Goal: Information Seeking & Learning: Learn about a topic

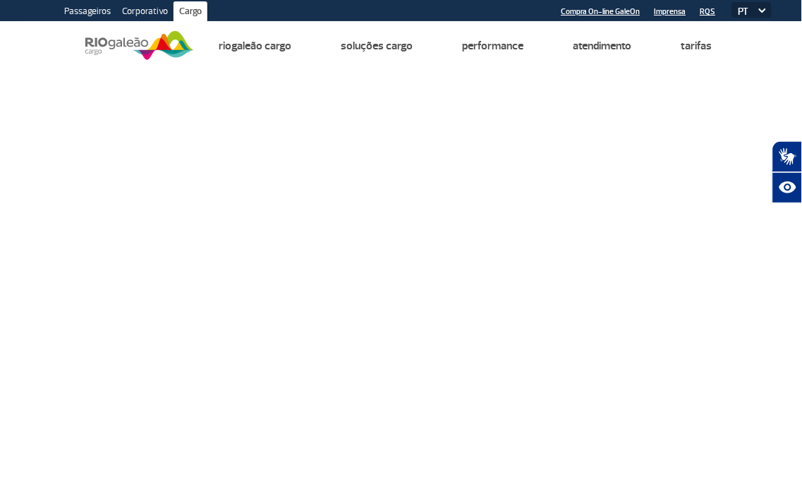
click at [83, 11] on link "Passageiros" at bounding box center [88, 12] width 58 height 23
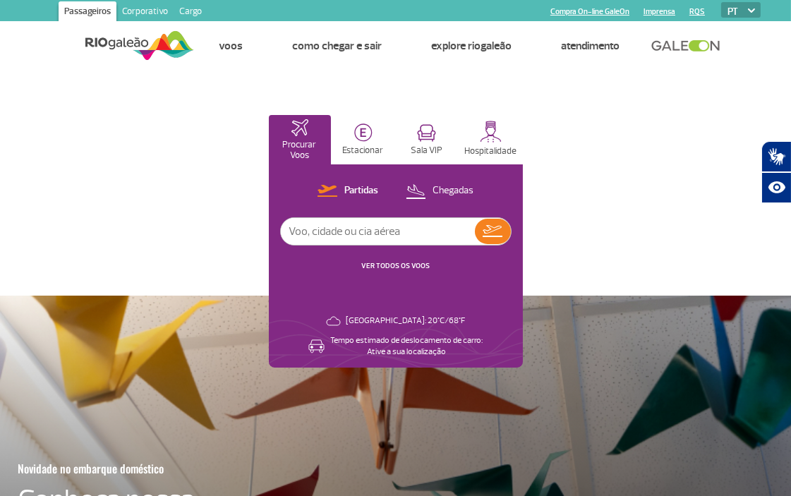
click at [142, 5] on link "Corporativo" at bounding box center [144, 12] width 57 height 23
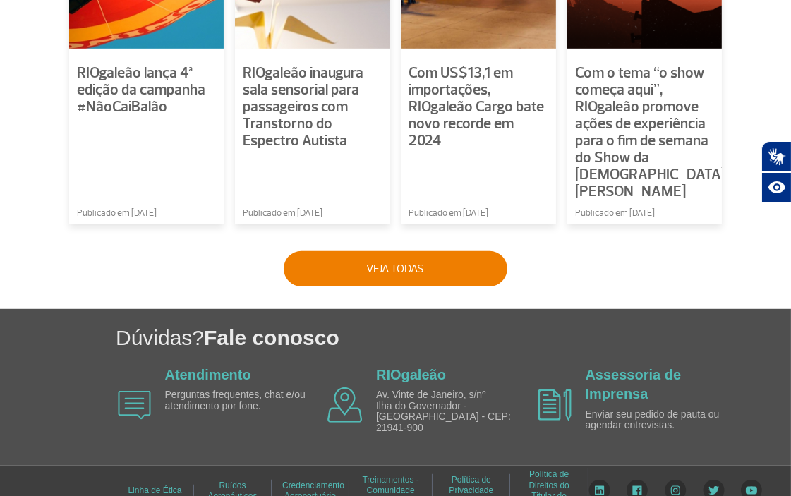
scroll to position [1160, 0]
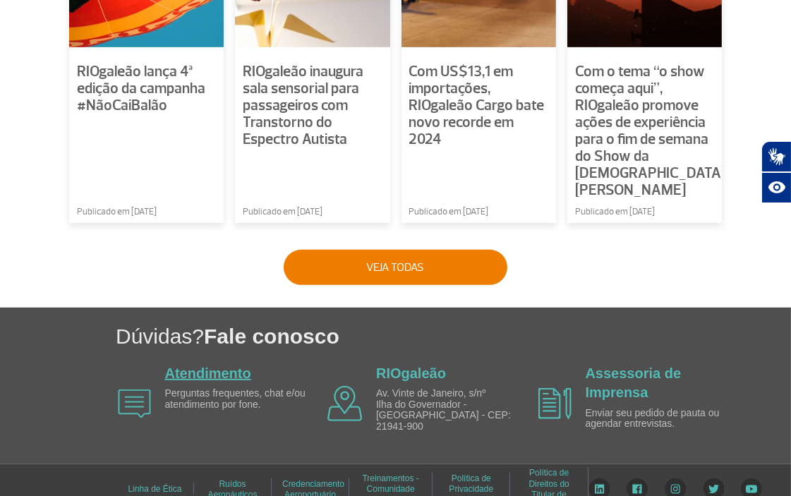
click at [222, 365] on link "Atendimento" at bounding box center [208, 373] width 86 height 16
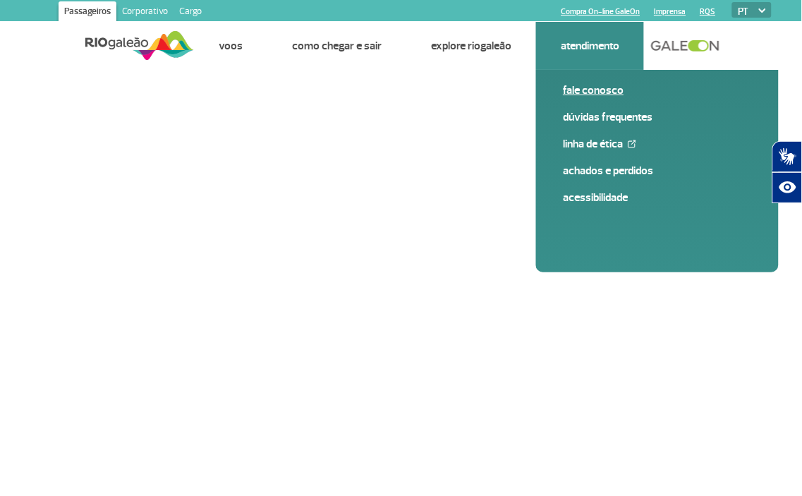
click at [598, 88] on link "Fale conosco" at bounding box center [657, 91] width 189 height 16
click at [597, 88] on link "Fale conosco" at bounding box center [657, 91] width 189 height 16
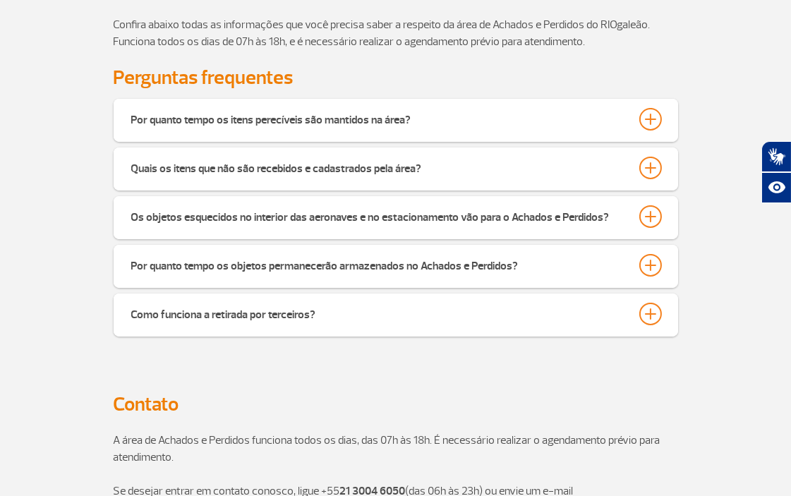
scroll to position [313, 0]
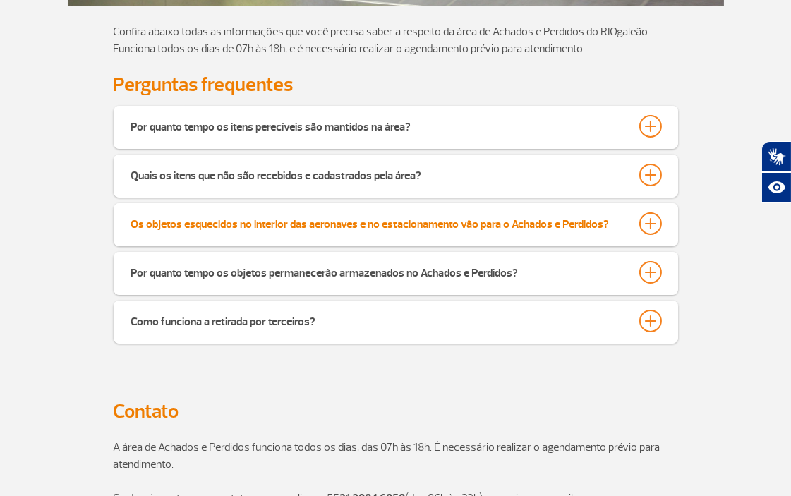
click at [484, 221] on div "Os objetos esquecidos no interior das aeronaves e no estacionamento vão para o …" at bounding box center [370, 222] width 478 height 20
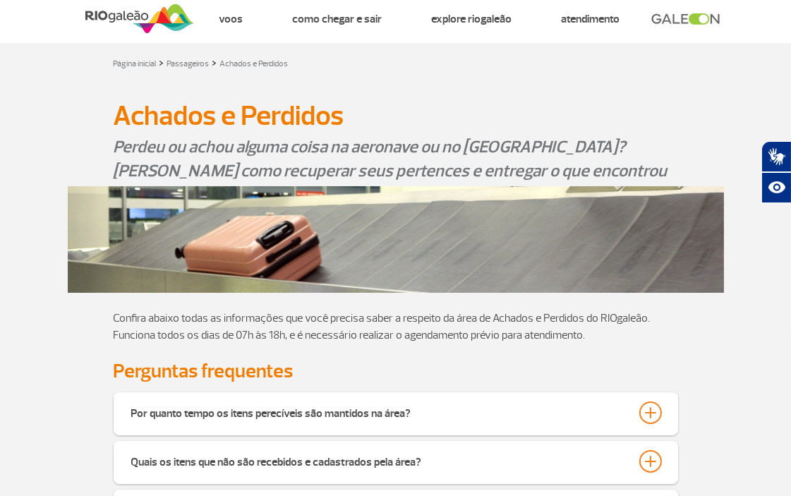
scroll to position [0, 0]
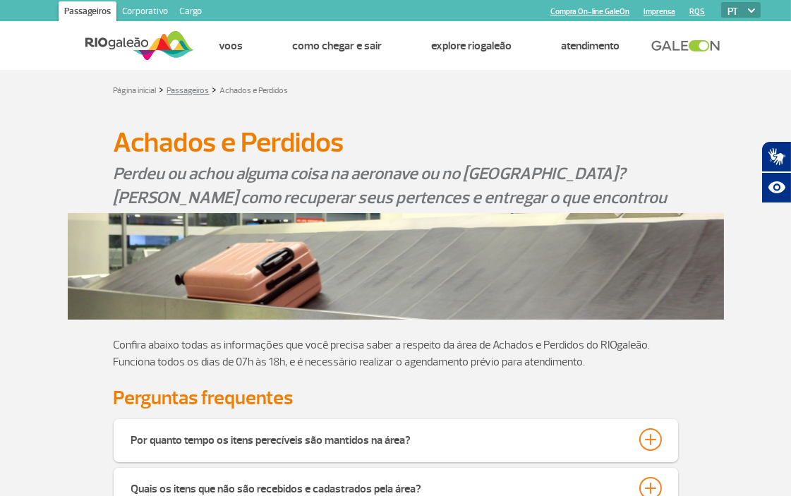
click at [181, 85] on link "Passageiros" at bounding box center [188, 90] width 42 height 11
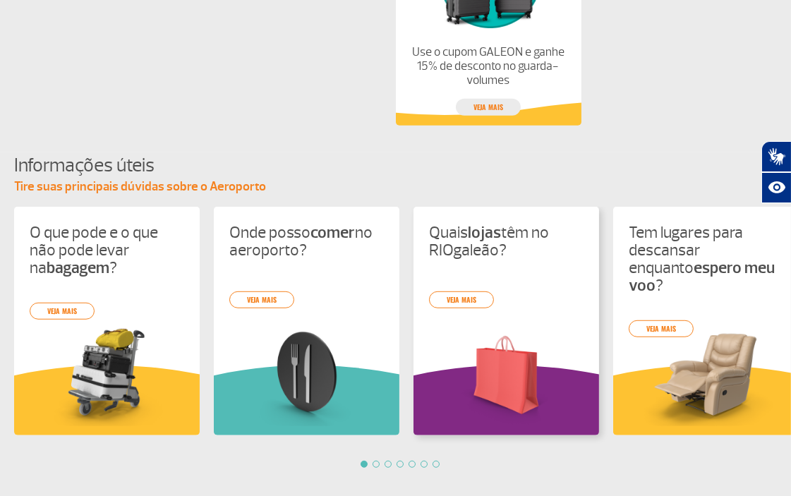
scroll to position [1238, 0]
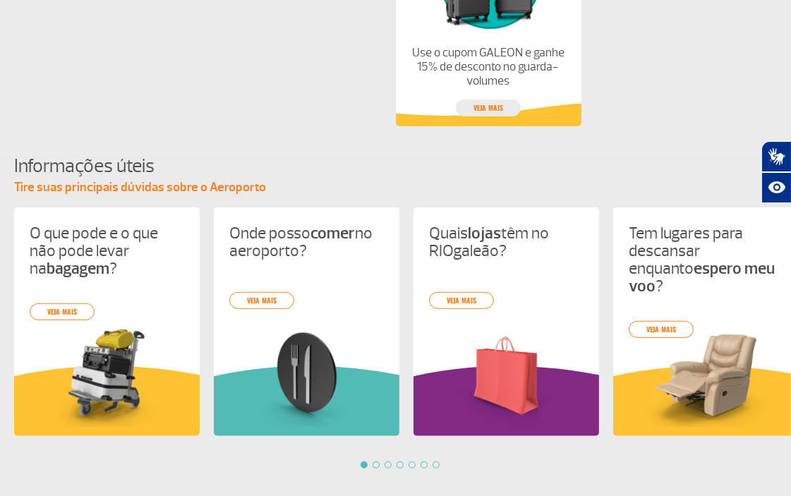
drag, startPoint x: 657, startPoint y: 255, endPoint x: 739, endPoint y: 260, distance: 81.9
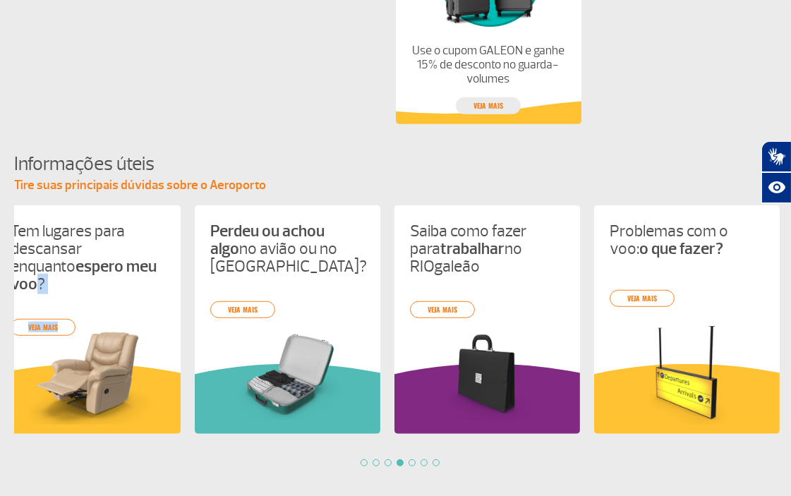
drag, startPoint x: 733, startPoint y: 313, endPoint x: 107, endPoint y: 322, distance: 626.3
click at [107, 322] on div "O que pode e o que não pode levar na bagagem ? veja mais Onde posso comer no ae…" at bounding box center [395, 335] width 791 height 261
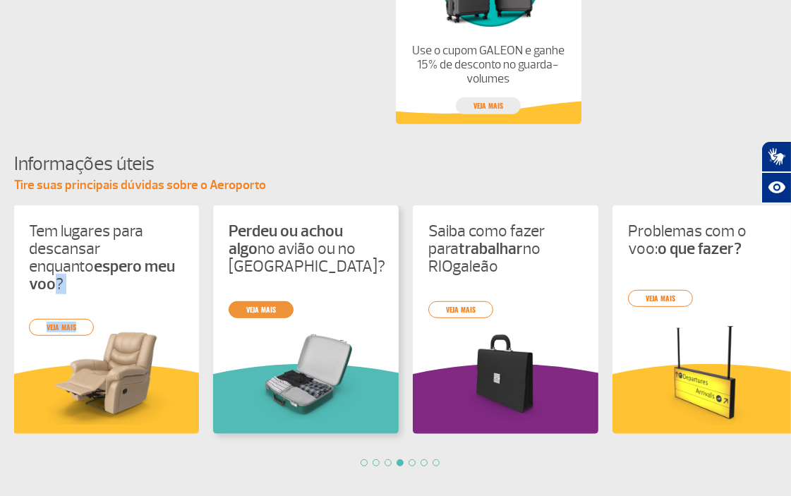
scroll to position [0, 598]
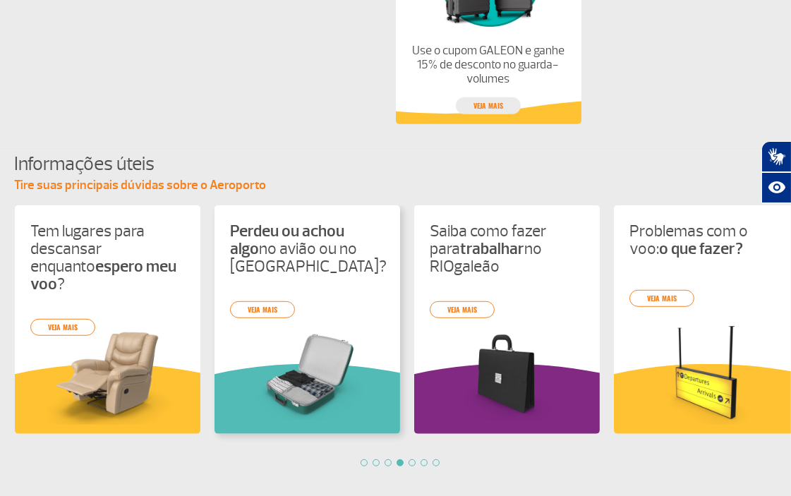
click at [369, 300] on div "Perdeu ou achou algo no avião ou no aeroporto RIOgaleão? veja mais" at bounding box center [306, 319] width 185 height 228
click at [275, 302] on div "O que pode e o que não pode levar na bagagem ? veja mais Onde posso comer no ae…" at bounding box center [395, 335] width 791 height 261
click at [252, 307] on link "veja mais" at bounding box center [262, 309] width 65 height 17
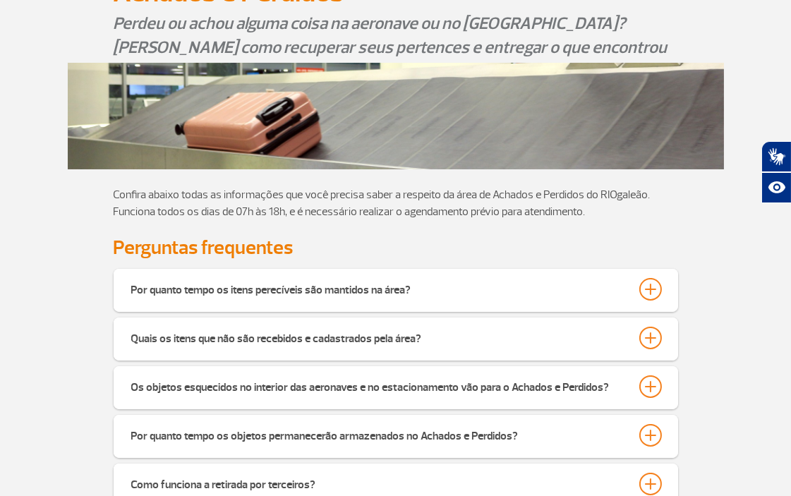
scroll to position [157, 0]
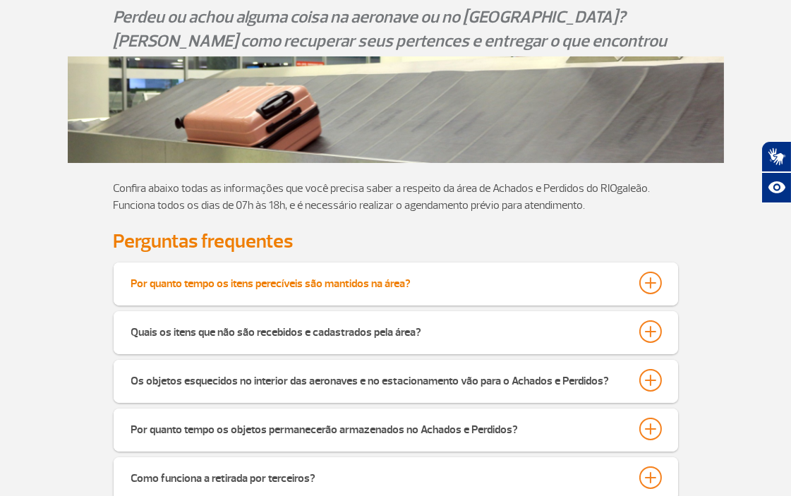
click at [248, 286] on div "Por quanto tempo os itens perecíveis são mantidos na área?" at bounding box center [271, 281] width 280 height 20
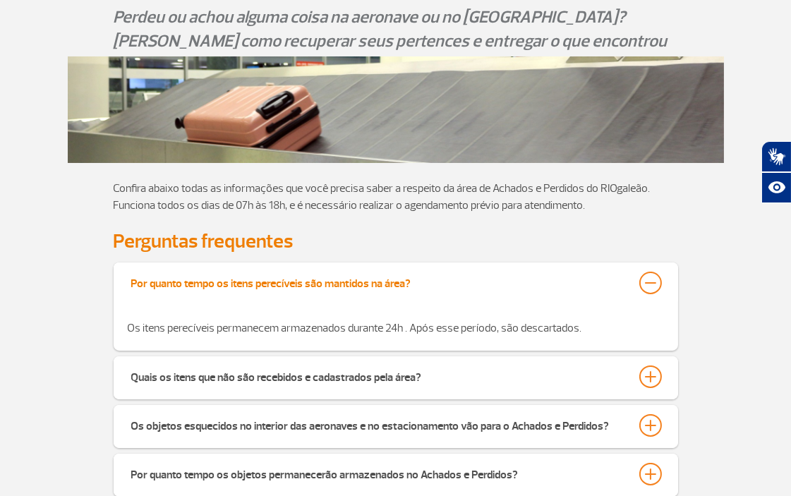
click at [248, 286] on div "Por quanto tempo os itens perecíveis são mantidos na área?" at bounding box center [271, 281] width 280 height 20
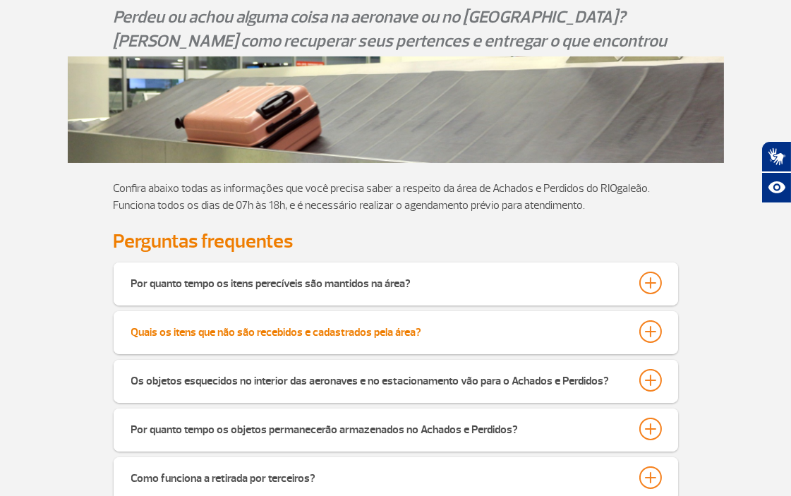
click at [260, 329] on div "Quais os itens que não são recebidos e cadastrados pela área?" at bounding box center [276, 330] width 291 height 20
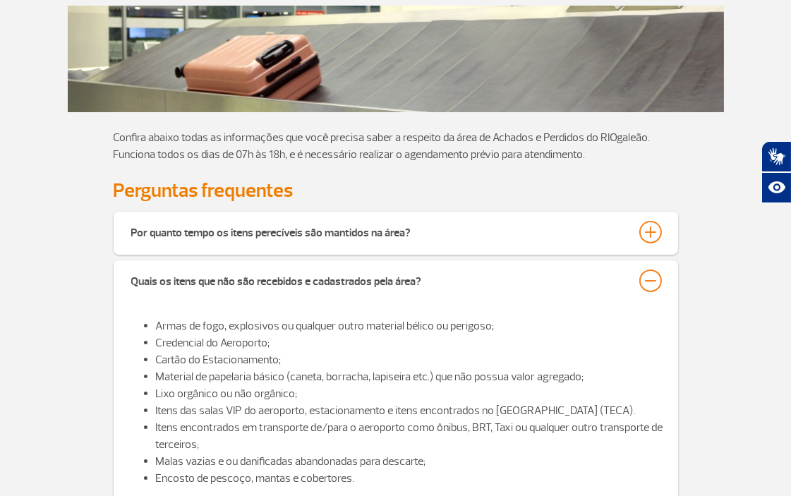
scroll to position [235, 0]
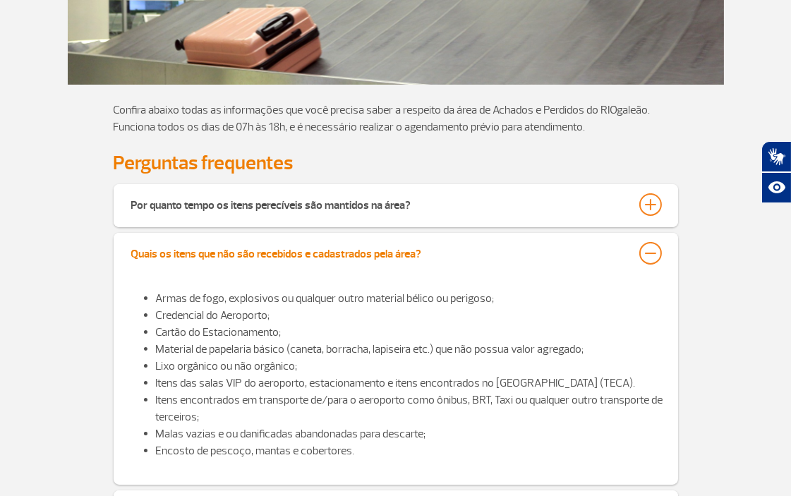
click at [294, 251] on div "Quais os itens que não são recebidos e cadastrados pela área?" at bounding box center [276, 252] width 291 height 20
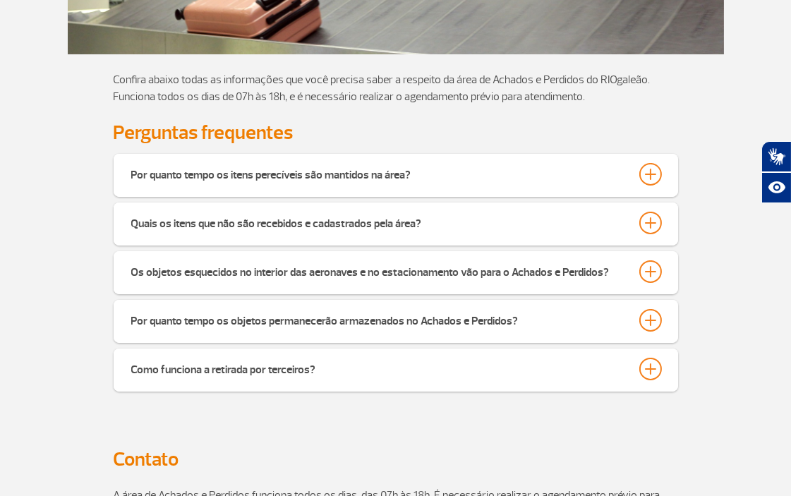
scroll to position [313, 0]
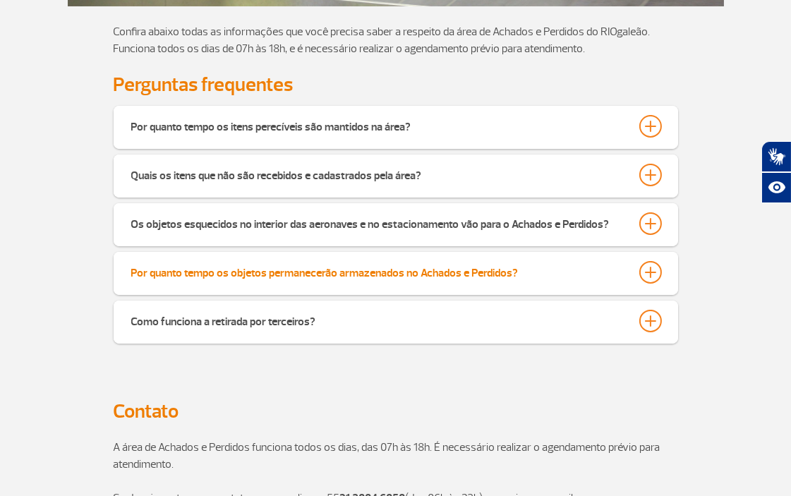
click at [332, 269] on div "Por quanto tempo os objetos permanecerão armazenados no Achados e Perdidos?" at bounding box center [324, 271] width 387 height 20
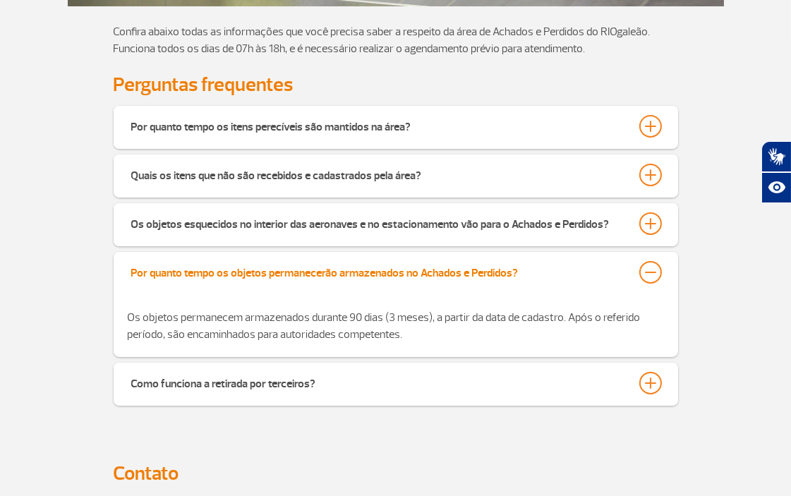
click at [333, 268] on div "Por quanto tempo os objetos permanecerão armazenados no Achados e Perdidos?" at bounding box center [324, 271] width 387 height 20
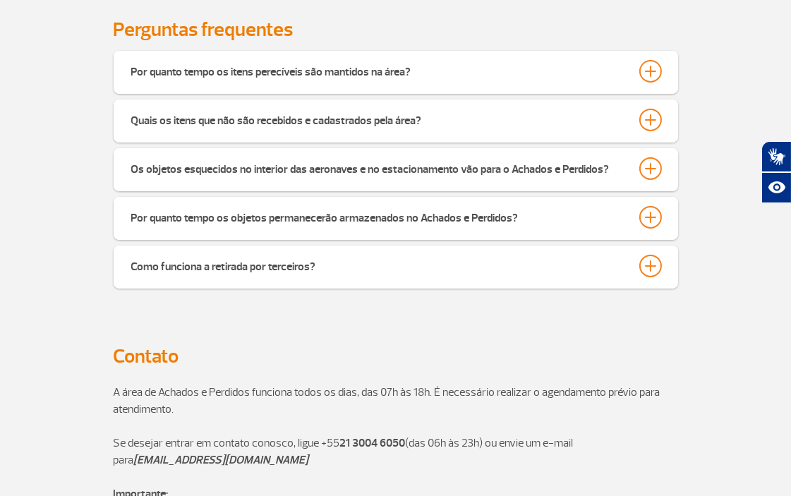
scroll to position [391, 0]
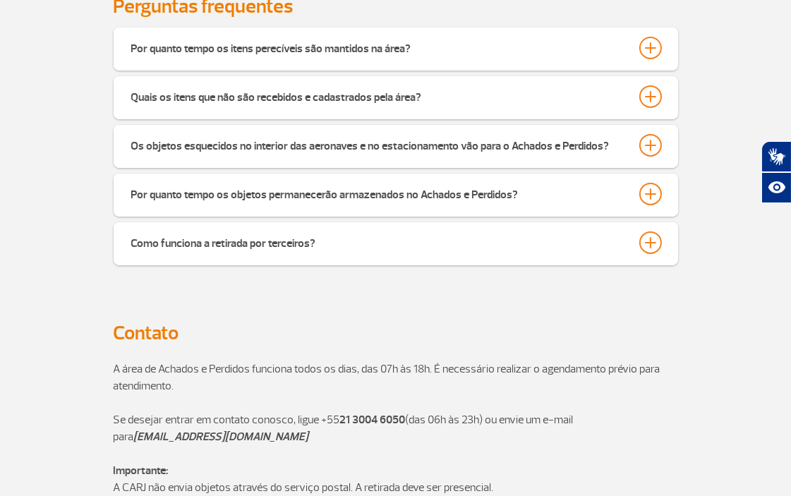
click at [331, 255] on div "Como funciona a retirada por terceiros?" at bounding box center [396, 243] width 564 height 43
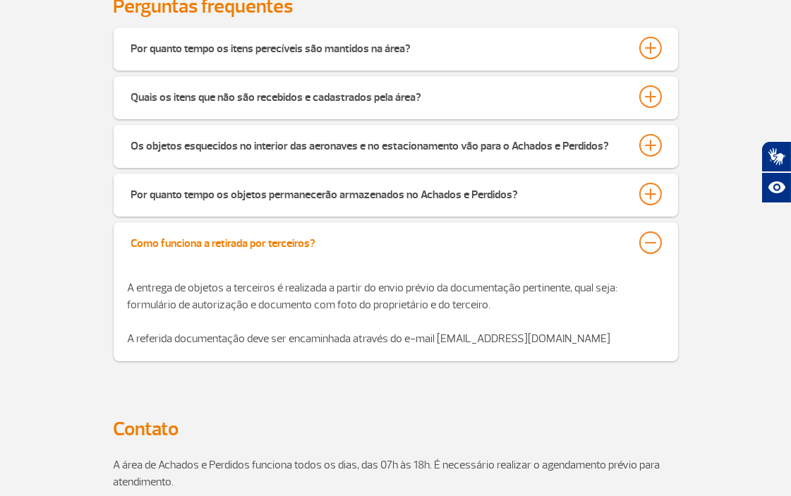
click at [332, 250] on button "Como funciona a retirada por terceiros?" at bounding box center [395, 243] width 530 height 24
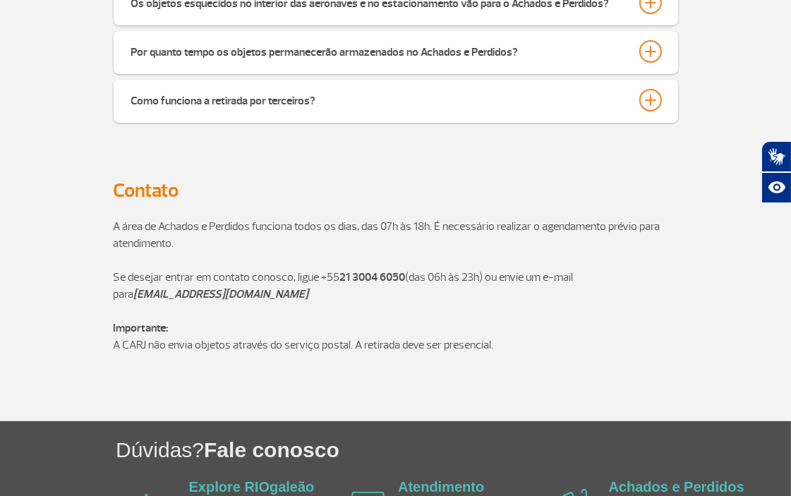
scroll to position [548, 0]
